Goal: Entertainment & Leisure: Browse casually

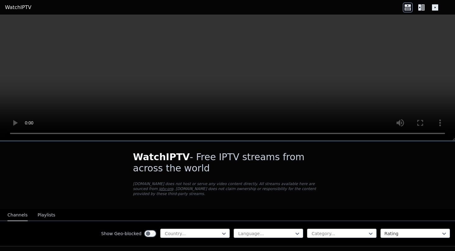
click at [26, 6] on link "WatchIPTV" at bounding box center [18, 7] width 26 height 7
click at [52, 211] on div "Channels Playlists" at bounding box center [31, 215] width 58 height 12
click at [48, 215] on button "Playlists" at bounding box center [47, 215] width 18 height 12
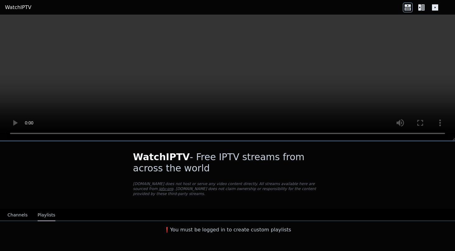
click at [21, 216] on button "Channels" at bounding box center [17, 215] width 20 height 12
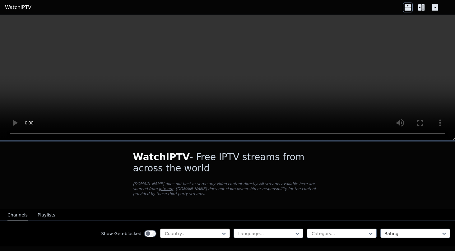
click at [182, 235] on div at bounding box center [192, 234] width 57 height 6
click at [191, 246] on div "All countries" at bounding box center [195, 247] width 70 height 11
click at [244, 230] on div "Language..." at bounding box center [269, 233] width 70 height 9
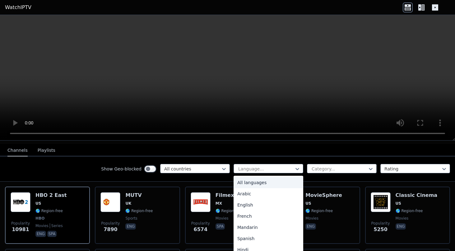
scroll to position [67, 0]
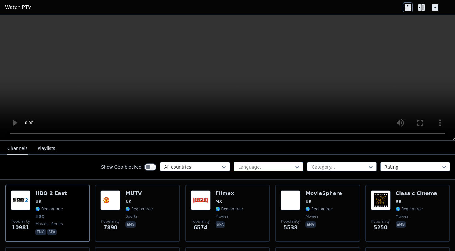
click at [260, 164] on div at bounding box center [266, 167] width 57 height 6
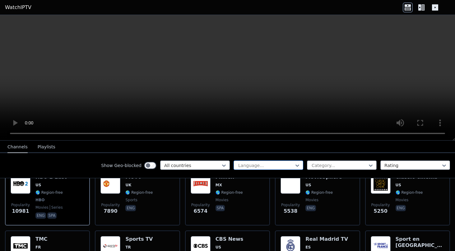
scroll to position [82, 0]
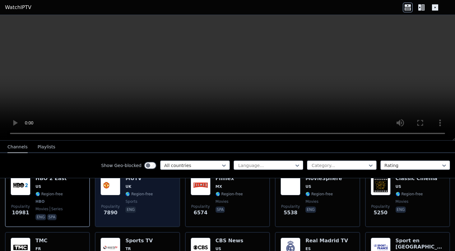
click at [161, 191] on div "Popularity 7890 MUTV [GEOGRAPHIC_DATA] 🌎 Region-free sports eng" at bounding box center [137, 198] width 74 height 46
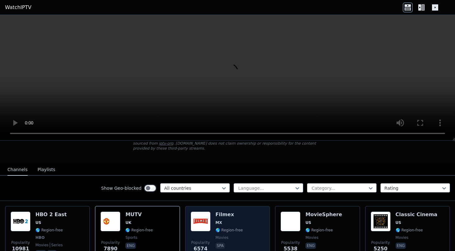
scroll to position [41, 0]
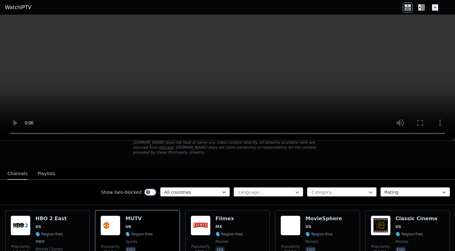
click at [437, 10] on icon at bounding box center [435, 7] width 10 height 10
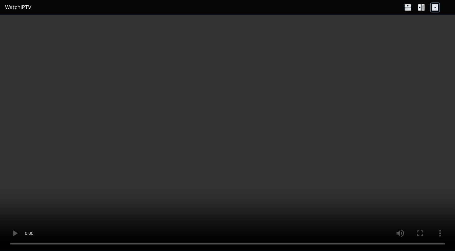
click at [426, 8] on icon at bounding box center [422, 7] width 10 height 10
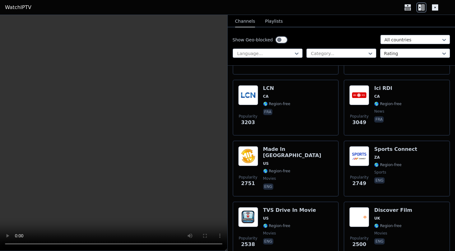
scroll to position [0, 0]
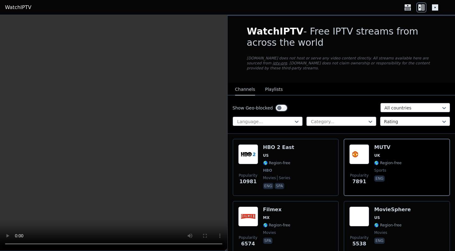
click at [277, 94] on button "Playlists" at bounding box center [274, 90] width 18 height 12
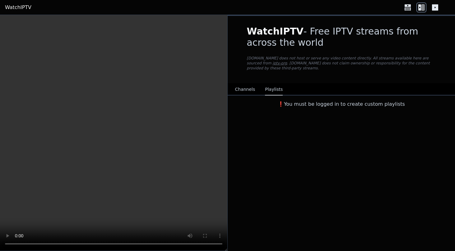
click at [257, 88] on div "Channels Playlists" at bounding box center [259, 90] width 58 height 12
click at [251, 87] on button "Channels" at bounding box center [245, 90] width 20 height 12
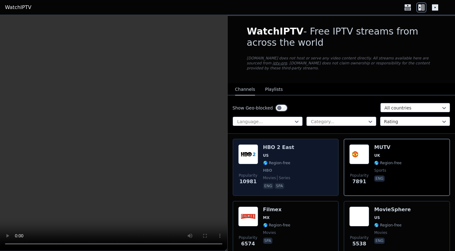
click at [254, 165] on div "Popularity 10981" at bounding box center [248, 167] width 20 height 46
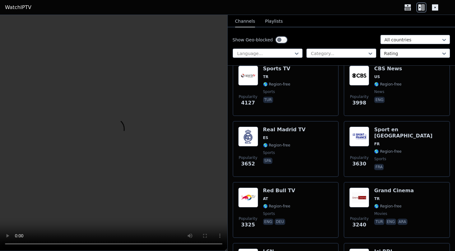
scroll to position [400, 0]
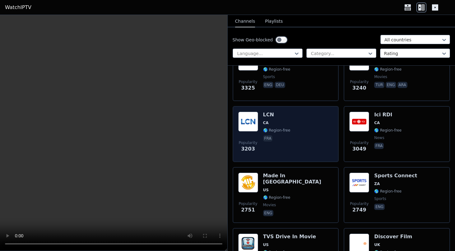
click at [256, 133] on div "Popularity 3203" at bounding box center [248, 134] width 20 height 45
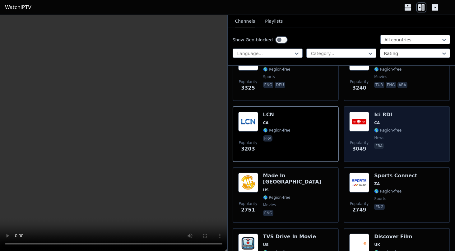
click at [366, 137] on span "Popularity 3049" at bounding box center [359, 147] width 20 height 20
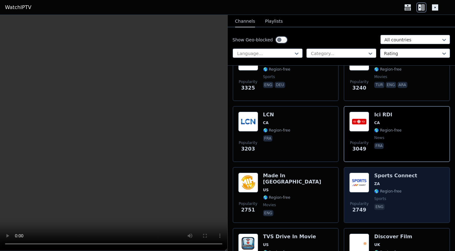
click at [380, 183] on span "ZA" at bounding box center [395, 183] width 43 height 5
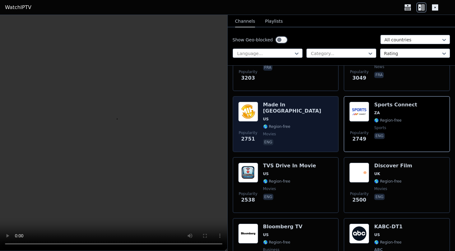
scroll to position [473, 0]
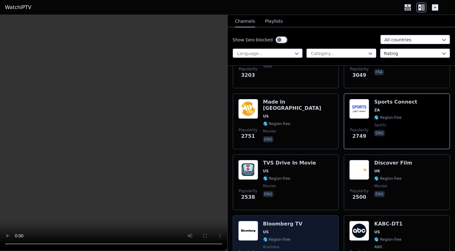
click at [276, 233] on span "US" at bounding box center [283, 232] width 40 height 5
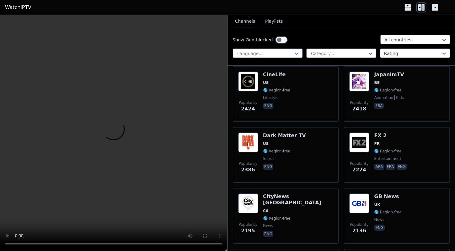
scroll to position [719, 0]
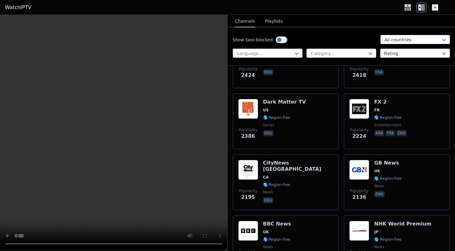
click at [297, 182] on span "🌎 Region-free" at bounding box center [298, 184] width 70 height 5
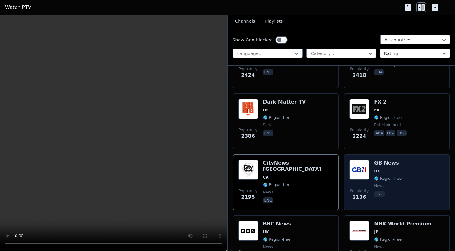
click at [380, 178] on span "🌎 Region-free" at bounding box center [387, 178] width 27 height 5
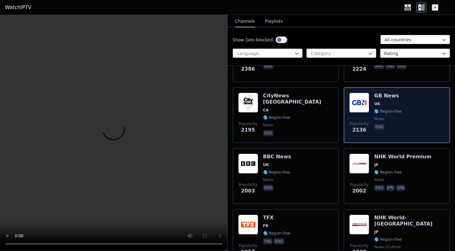
scroll to position [790, 0]
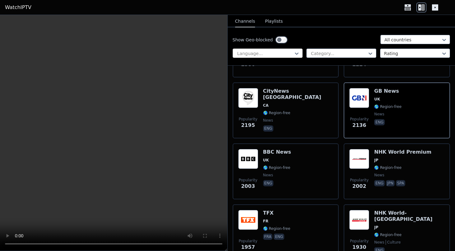
click at [264, 52] on div at bounding box center [265, 53] width 57 height 6
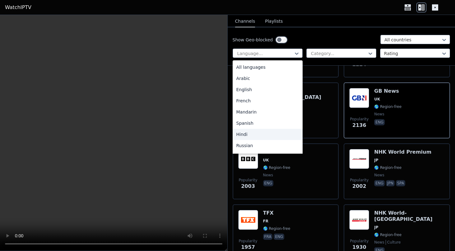
click at [251, 131] on div "Hindi" at bounding box center [268, 134] width 70 height 11
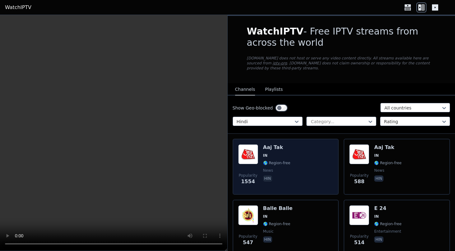
click at [281, 166] on div "Aaj Tak IN 🌎 Region-free news hin" at bounding box center [276, 166] width 27 height 45
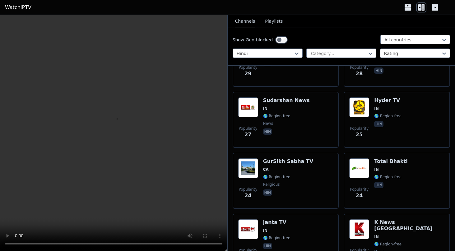
scroll to position [961, 0]
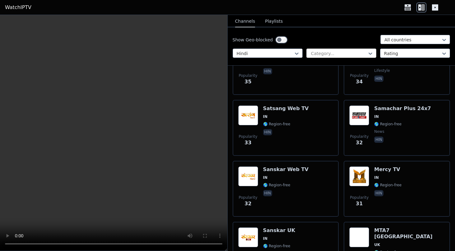
click at [336, 52] on div at bounding box center [338, 53] width 57 height 6
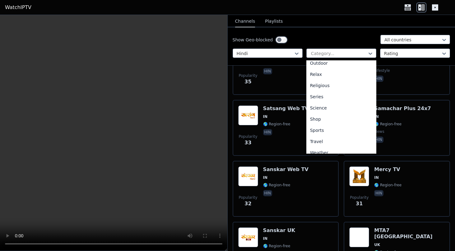
scroll to position [212, 0]
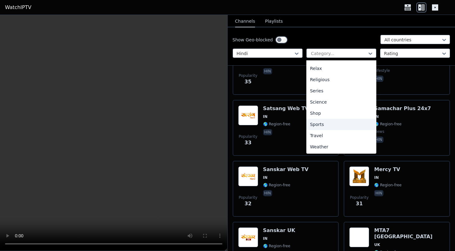
click at [329, 121] on div "Sports" at bounding box center [341, 124] width 70 height 11
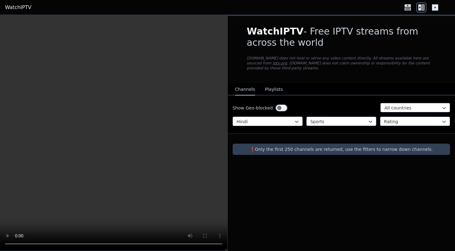
click at [289, 123] on div at bounding box center [265, 122] width 57 height 6
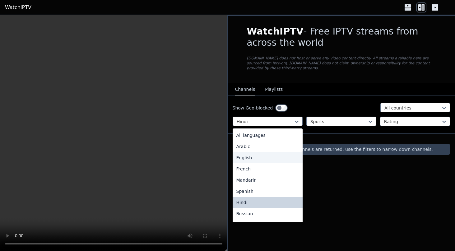
click at [266, 158] on div "English" at bounding box center [268, 157] width 70 height 11
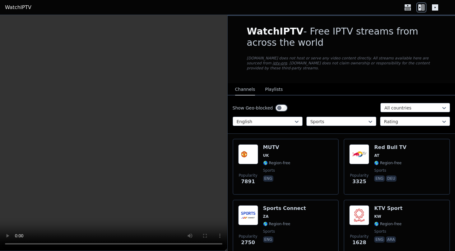
click at [266, 158] on div "MUTV UK 🌎 Region-free sports eng" at bounding box center [276, 166] width 27 height 45
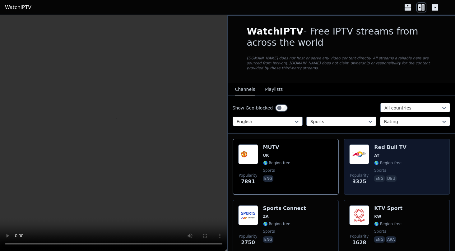
click at [409, 170] on div "Popularity 3325 Red Bull TV AT 🌎 Region-free sports eng deu" at bounding box center [396, 166] width 95 height 45
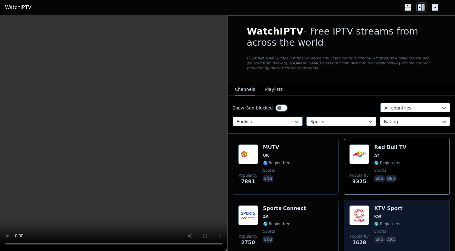
click at [401, 217] on div "Popularity 1628 KTV Sport KW 🌎 Region-free sports eng ara" at bounding box center [396, 227] width 95 height 45
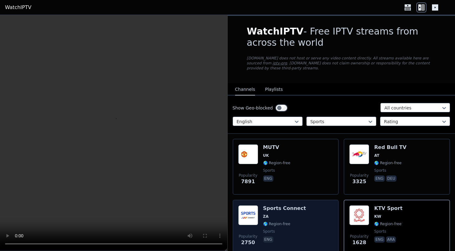
click at [318, 222] on div "Popularity 2750 Sports Connect ZA 🌎 Region-free sports eng" at bounding box center [285, 227] width 95 height 45
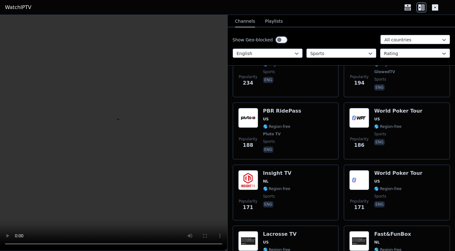
scroll to position [1378, 0]
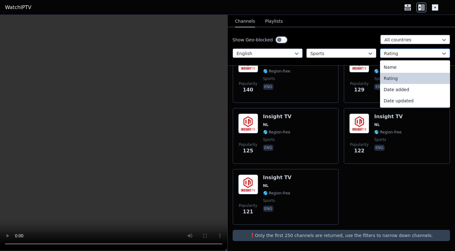
click at [413, 53] on div at bounding box center [412, 53] width 57 height 6
click at [368, 50] on icon at bounding box center [370, 53] width 6 height 6
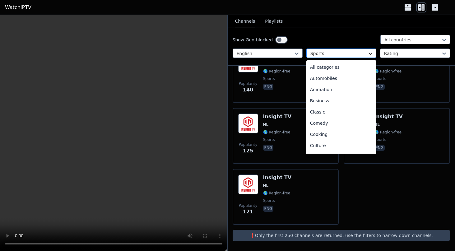
scroll to position [192, 0]
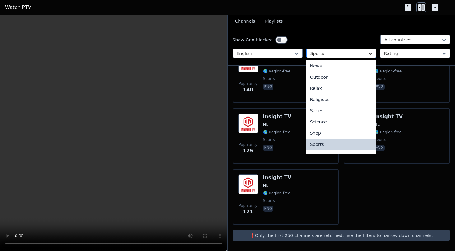
click at [368, 50] on icon at bounding box center [370, 53] width 6 height 6
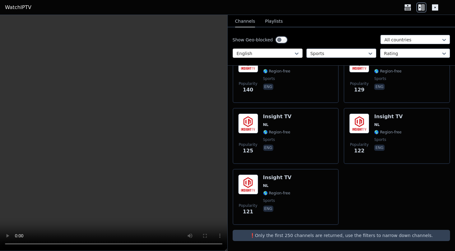
click at [290, 53] on div at bounding box center [265, 53] width 57 height 6
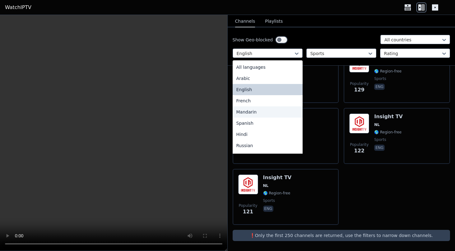
scroll to position [40, 0]
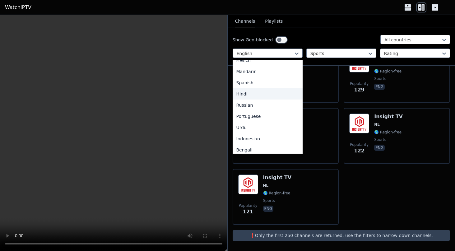
click at [264, 94] on div "Hindi" at bounding box center [268, 93] width 70 height 11
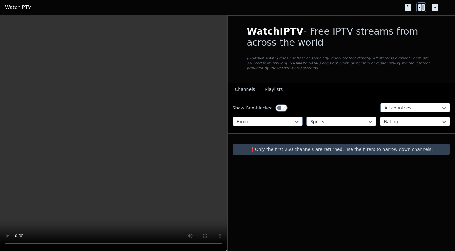
click at [274, 155] on div "WatchIPTV - Free IPTV streams from across the world [DOMAIN_NAME] does not host…" at bounding box center [342, 90] width 228 height 149
click at [386, 108] on div at bounding box center [413, 108] width 57 height 6
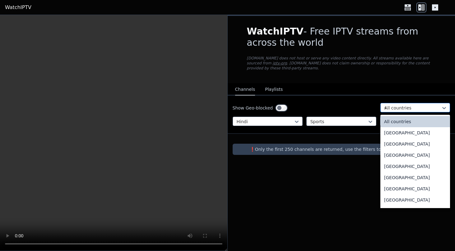
type input "**"
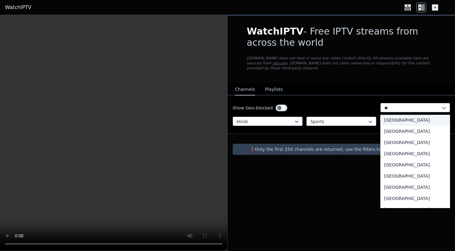
scroll to position [92, 0]
click at [393, 162] on div "[GEOGRAPHIC_DATA]" at bounding box center [415, 163] width 70 height 11
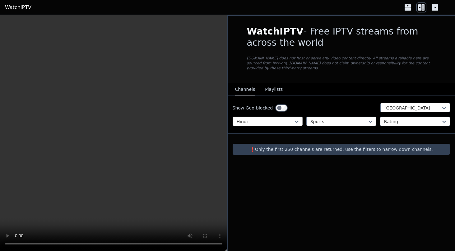
click at [291, 121] on div at bounding box center [265, 122] width 57 height 6
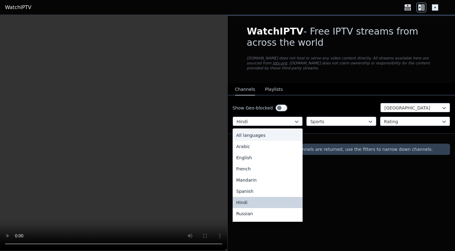
click at [278, 133] on div "All languages" at bounding box center [268, 135] width 70 height 11
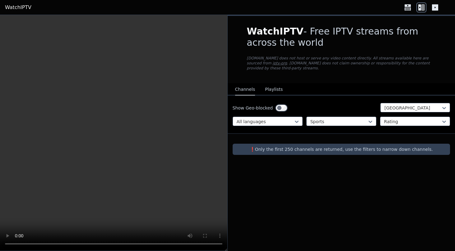
click at [272, 93] on button "Playlists" at bounding box center [274, 90] width 18 height 12
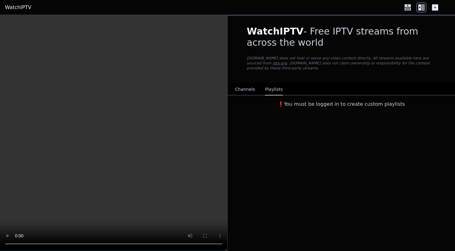
click at [248, 89] on button "Channels" at bounding box center [245, 90] width 20 height 12
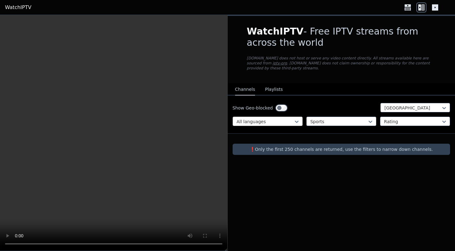
click at [260, 122] on div at bounding box center [265, 122] width 57 height 6
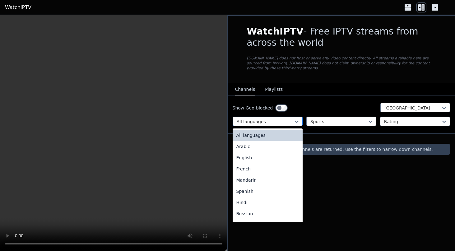
click at [260, 122] on div at bounding box center [265, 122] width 57 height 6
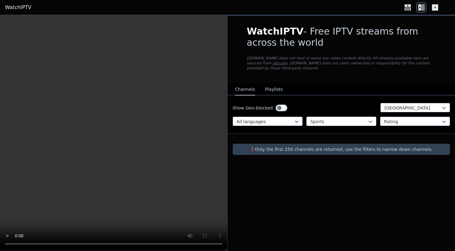
click at [324, 120] on div at bounding box center [338, 122] width 57 height 6
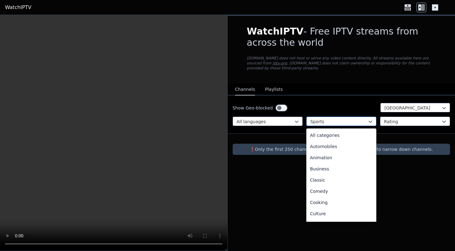
scroll to position [192, 0]
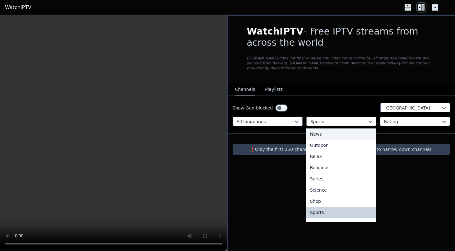
click at [323, 132] on div "News" at bounding box center [341, 133] width 70 height 11
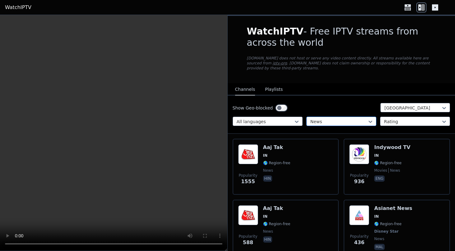
click at [328, 119] on div at bounding box center [338, 122] width 57 height 6
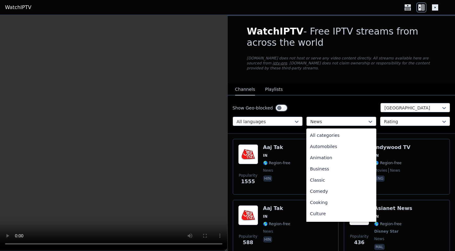
scroll to position [113, 0]
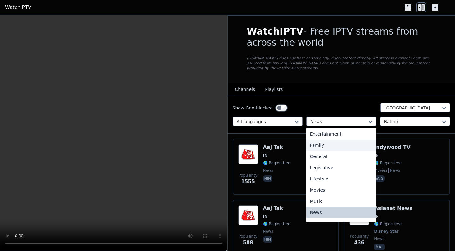
click at [318, 143] on div "Family" at bounding box center [341, 145] width 70 height 11
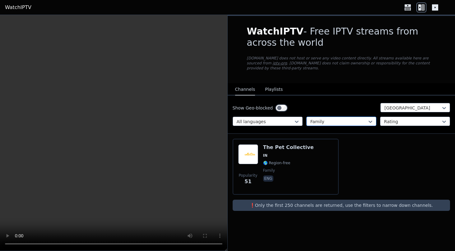
click at [325, 123] on div at bounding box center [338, 122] width 57 height 6
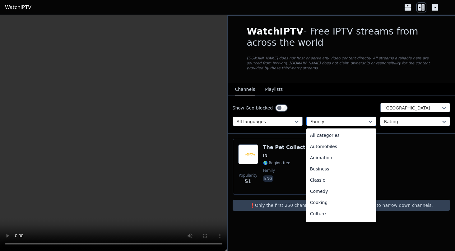
scroll to position [46, 0]
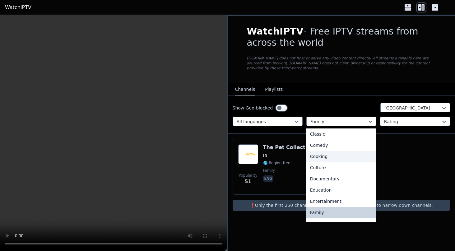
click at [321, 158] on div "Cooking" at bounding box center [341, 156] width 70 height 11
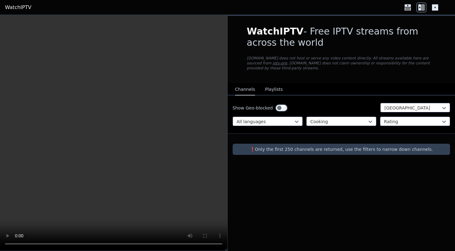
click at [324, 127] on div "Show Geo-blocked India All languages option Cooking, selected. Cooking Rating" at bounding box center [342, 115] width 228 height 38
click at [324, 122] on div at bounding box center [338, 122] width 57 height 6
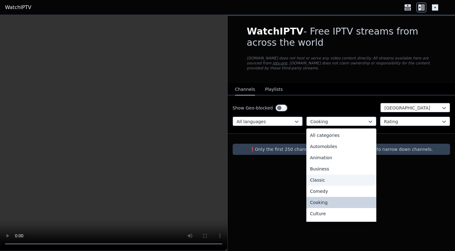
click at [326, 179] on div "Classic" at bounding box center [341, 180] width 70 height 11
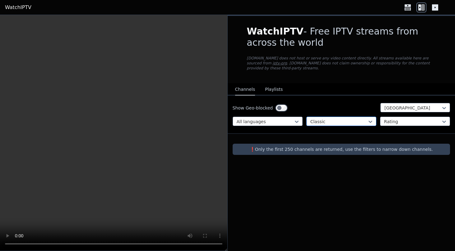
click at [331, 122] on div at bounding box center [338, 122] width 57 height 6
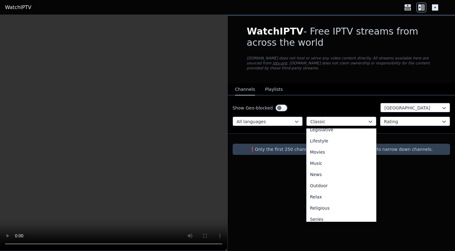
scroll to position [159, 0]
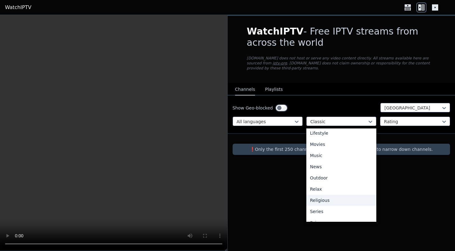
click at [331, 195] on div "Religious" at bounding box center [341, 200] width 70 height 11
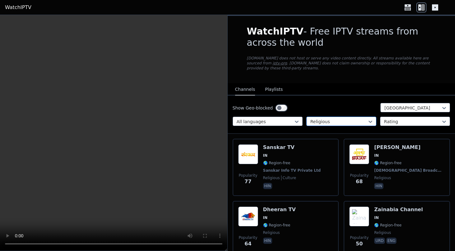
click at [325, 122] on div at bounding box center [338, 122] width 57 height 6
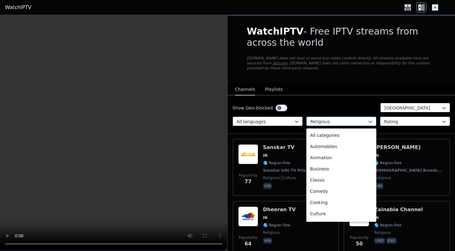
scroll to position [147, 0]
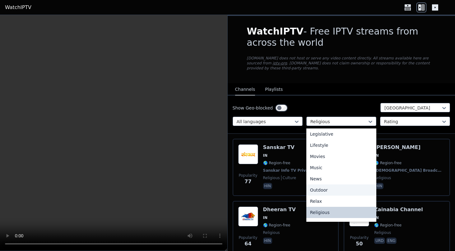
click at [326, 191] on div "Outdoor" at bounding box center [341, 189] width 70 height 11
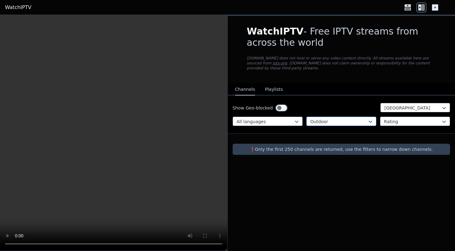
click at [319, 117] on div "Outdoor" at bounding box center [341, 121] width 70 height 9
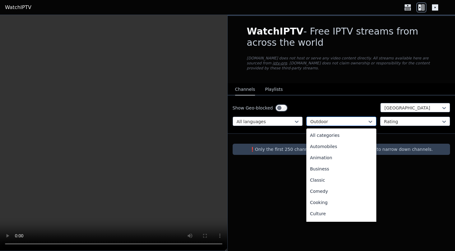
scroll to position [124, 0]
click at [307, 89] on nav "Channels Playlists" at bounding box center [342, 89] width 228 height 12
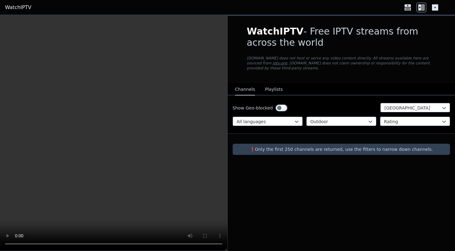
click at [15, 5] on link "WatchIPTV" at bounding box center [18, 7] width 26 height 7
